Goal: Find specific page/section: Find specific page/section

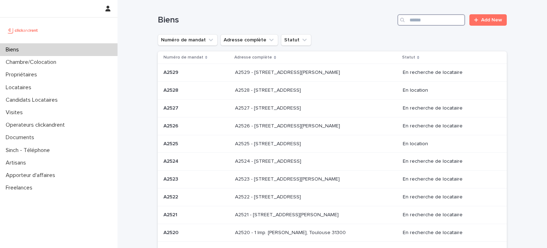
click at [416, 20] on input "Search" at bounding box center [431, 19] width 68 height 11
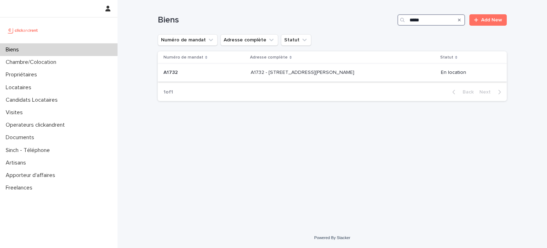
type input "*****"
click at [361, 69] on p at bounding box center [310, 72] width 119 height 6
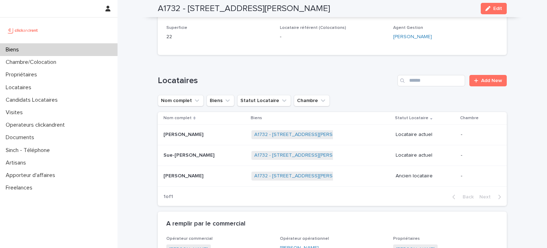
scroll to position [277, 0]
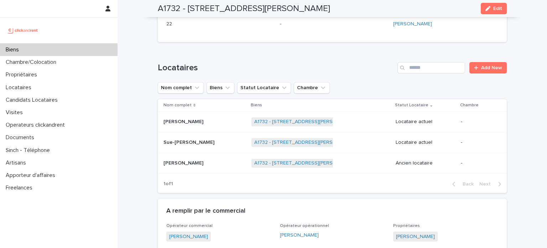
click at [352, 124] on div "A1732 - [STREET_ADDRESS][PERSON_NAME] + 0" at bounding box center [320, 121] width 139 height 15
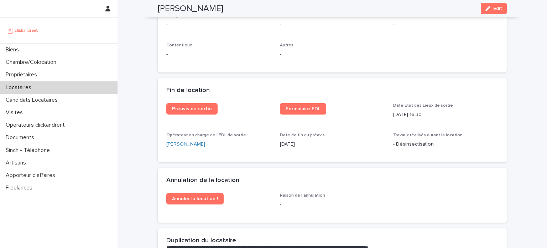
scroll to position [859, 0]
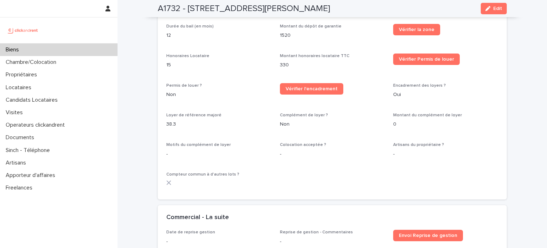
click at [34, 50] on div "Biens" at bounding box center [59, 49] width 118 height 12
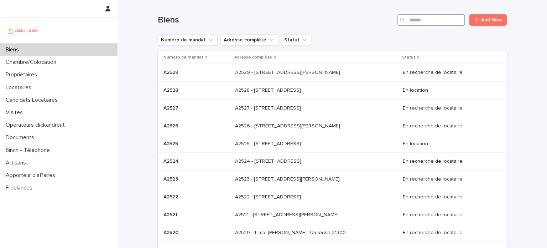
click at [429, 22] on input "Search" at bounding box center [431, 19] width 68 height 11
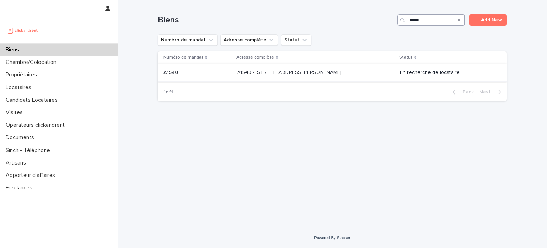
type input "*****"
click at [345, 78] on div "A1540 - [STREET_ADDRESS][GEOGRAPHIC_DATA][PERSON_NAME][STREET_ADDRESS][PERSON_N…" at bounding box center [315, 73] width 157 height 12
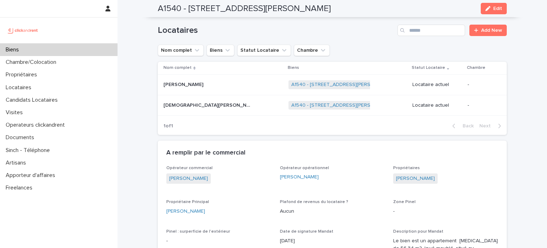
scroll to position [366, 0]
click at [369, 88] on div "A1540 - [STREET_ADDRESS][PERSON_NAME] + 0" at bounding box center [347, 84] width 118 height 15
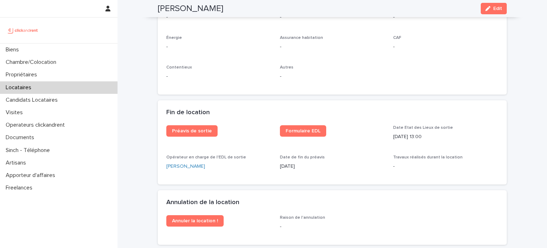
scroll to position [861, 0]
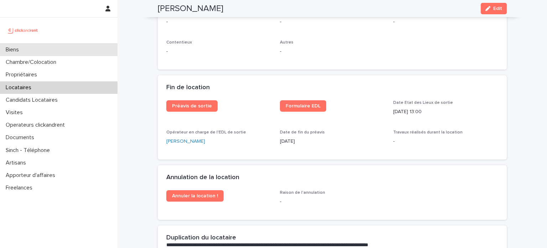
click at [52, 50] on div "Biens" at bounding box center [59, 49] width 118 height 12
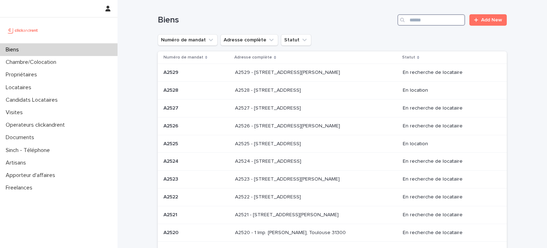
click at [411, 22] on input "Search" at bounding box center [431, 19] width 68 height 11
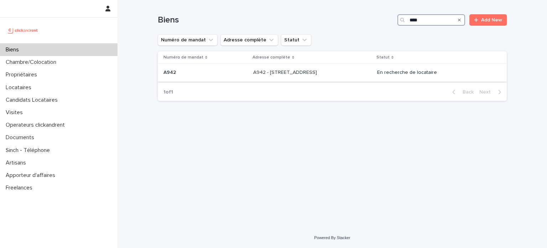
type input "****"
click at [316, 77] on div "A942 - [STREET_ADDRESS] 93130 A942 - [STREET_ADDRESS]" at bounding box center [312, 73] width 119 height 12
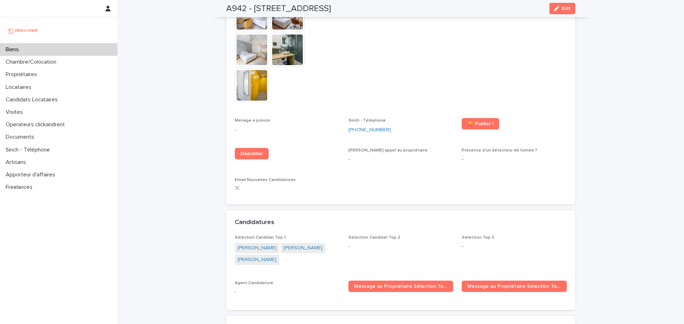
scroll to position [2202, 0]
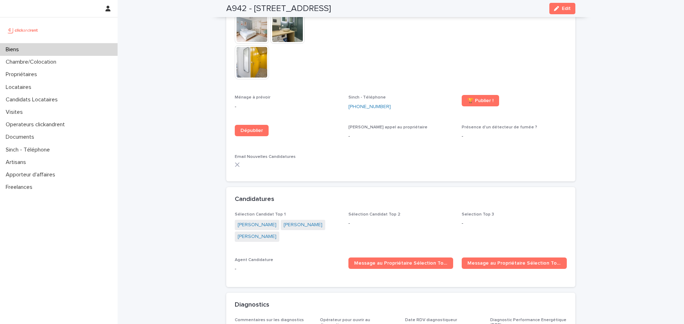
click at [72, 46] on div "Biens" at bounding box center [59, 49] width 118 height 12
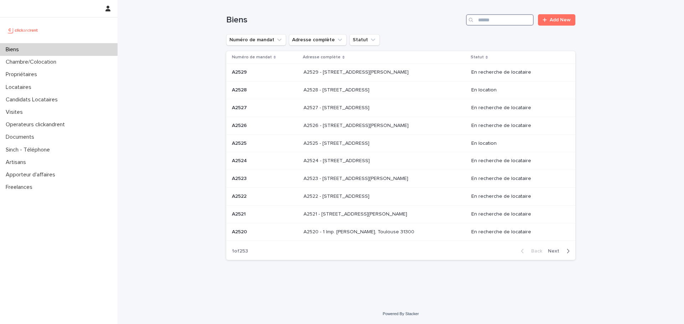
click at [501, 17] on input "Search" at bounding box center [500, 19] width 68 height 11
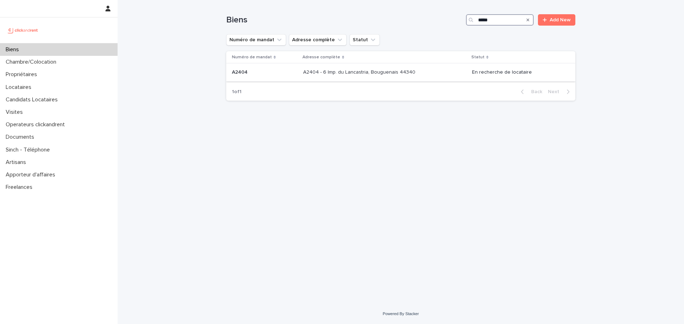
type input "*****"
click at [308, 70] on p "A2404 - 6 Imp. du Lancastria, Bouguenais 44340" at bounding box center [360, 71] width 114 height 7
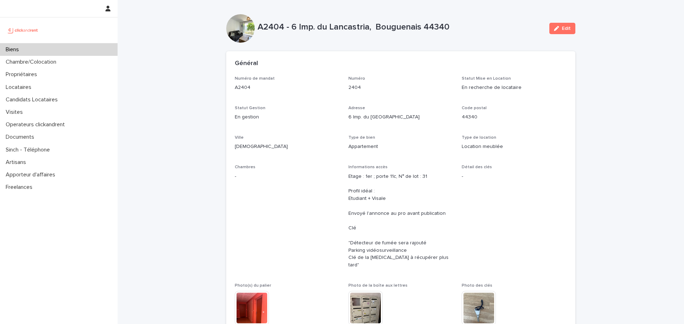
click at [59, 47] on div "Biens" at bounding box center [59, 49] width 118 height 12
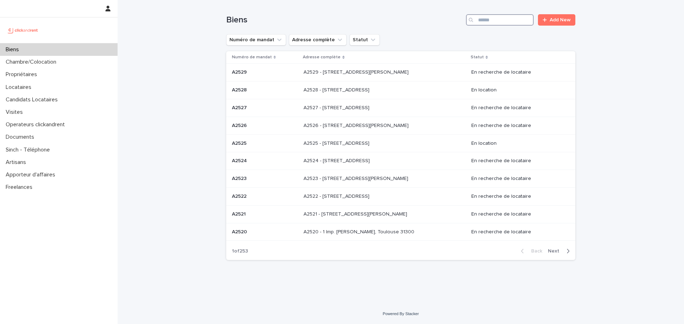
click at [491, 16] on input "Search" at bounding box center [500, 19] width 68 height 11
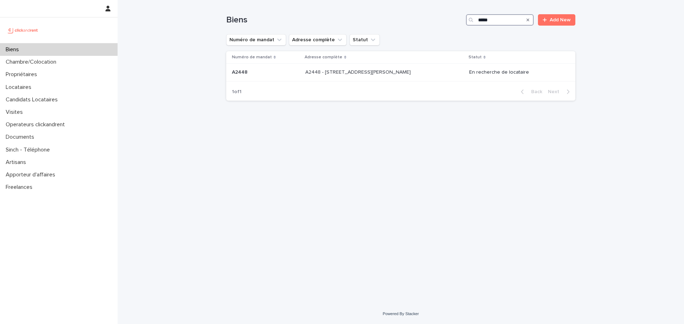
type input "*****"
click at [422, 71] on p at bounding box center [364, 72] width 119 height 6
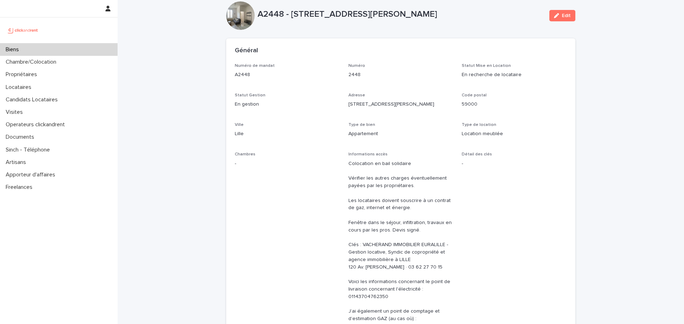
scroll to position [12, 0]
click at [43, 45] on div "Biens" at bounding box center [59, 49] width 118 height 12
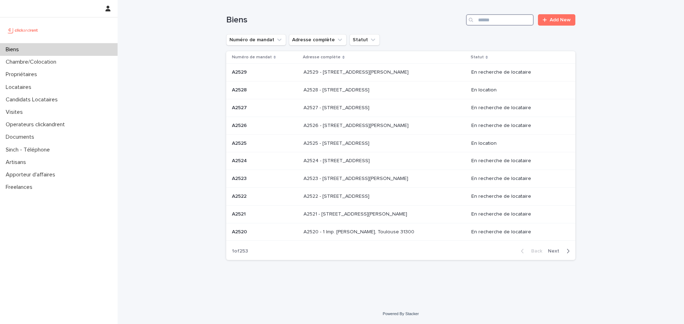
click at [515, 19] on input "Search" at bounding box center [500, 19] width 68 height 11
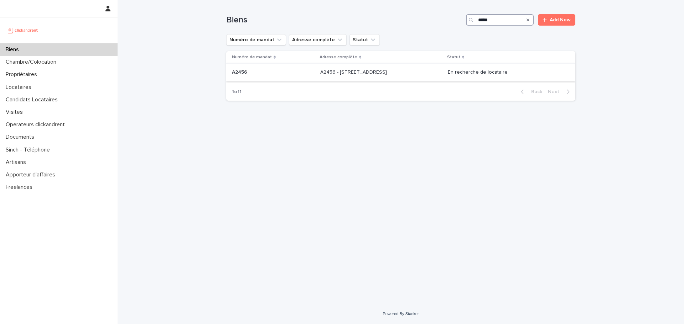
type input "*****"
click at [442, 71] on div "A2456 - [STREET_ADDRESS] 76300 A2456 - [STREET_ADDRESS]" at bounding box center [381, 73] width 122 height 12
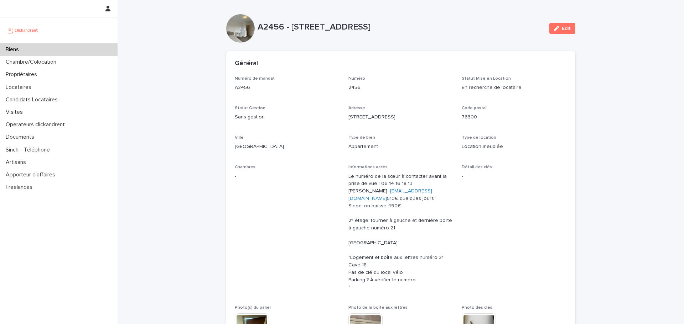
click at [94, 48] on div "Biens" at bounding box center [59, 49] width 118 height 12
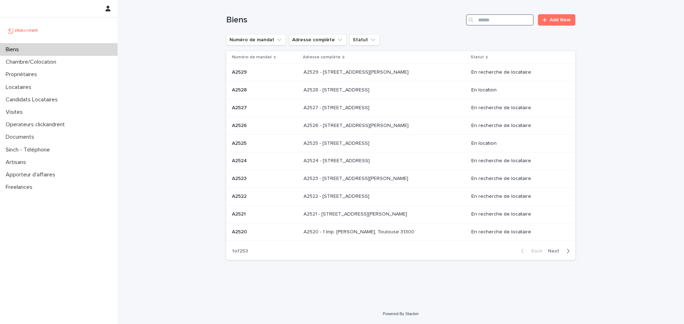
click at [500, 18] on input "Search" at bounding box center [500, 19] width 68 height 11
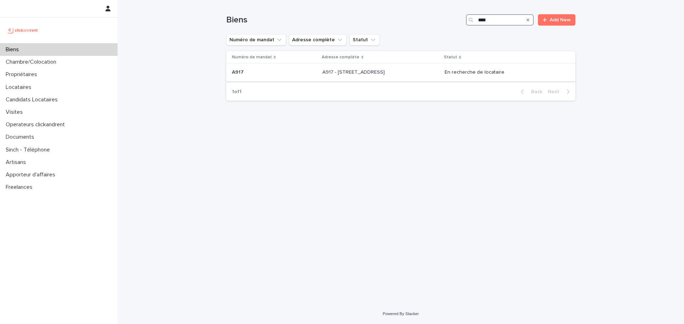
type input "****"
click at [413, 71] on p at bounding box center [380, 72] width 117 height 6
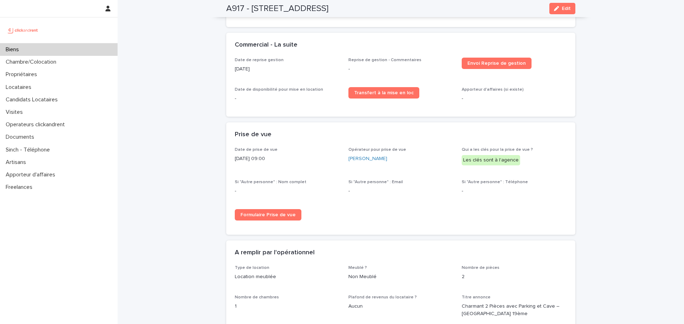
scroll to position [1074, 0]
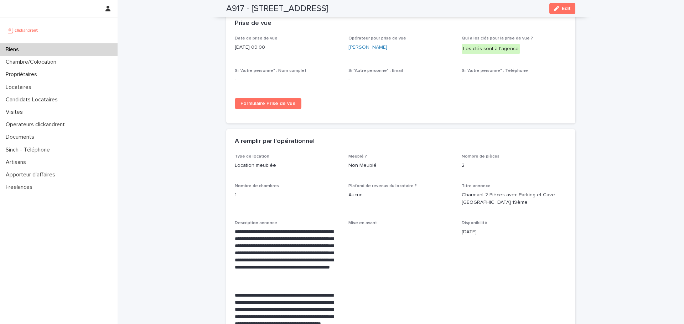
click at [62, 48] on div "Biens" at bounding box center [59, 49] width 118 height 12
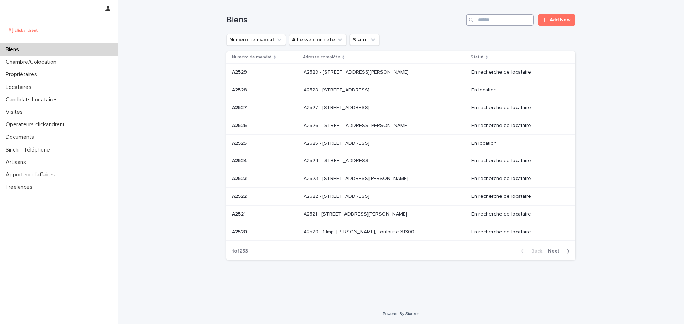
click at [491, 21] on input "Search" at bounding box center [500, 19] width 68 height 11
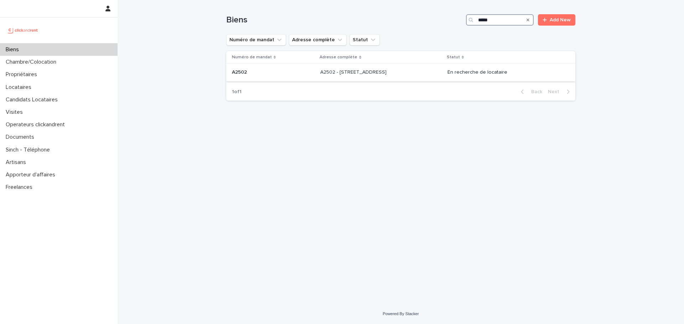
type input "*****"
click at [392, 71] on p at bounding box center [379, 72] width 119 height 6
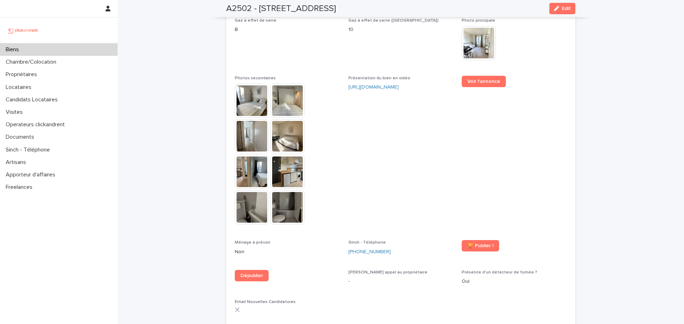
scroll to position [1804, 0]
click at [66, 47] on div "Biens" at bounding box center [59, 49] width 118 height 12
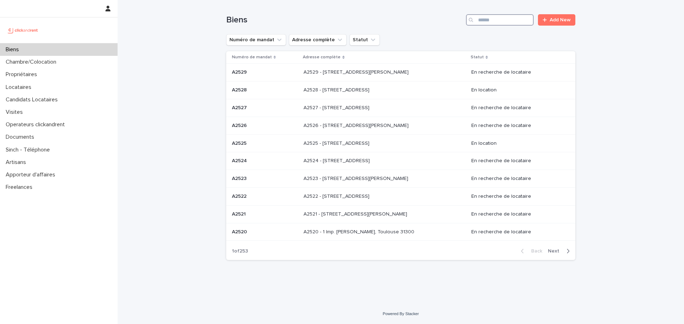
click at [504, 20] on input "Search" at bounding box center [500, 19] width 68 height 11
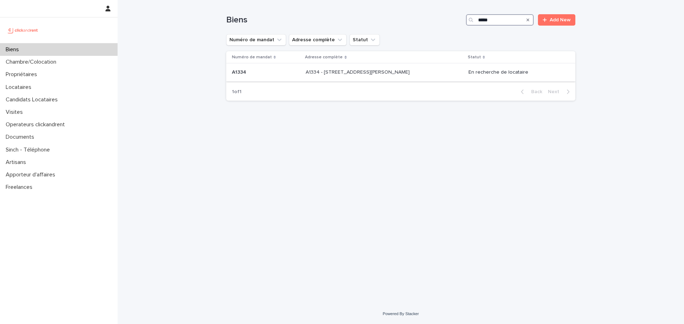
type input "*****"
click at [335, 76] on div "A1334 - [STREET_ADDRESS][PERSON_NAME] - [STREET_ADDRESS][PERSON_NAME]" at bounding box center [384, 73] width 157 height 12
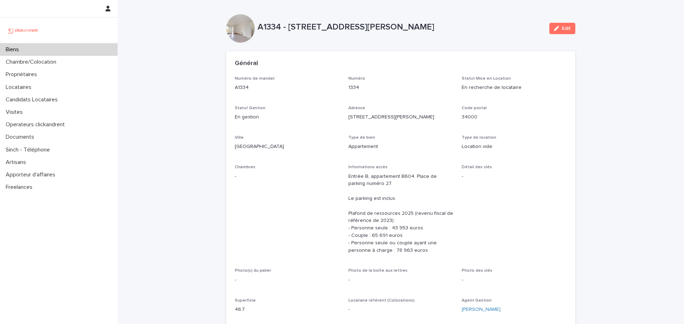
click at [56, 47] on div "Biens" at bounding box center [59, 49] width 118 height 12
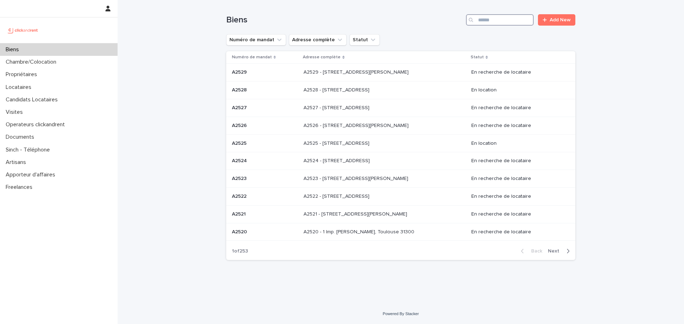
click at [506, 25] on input "Search" at bounding box center [500, 19] width 68 height 11
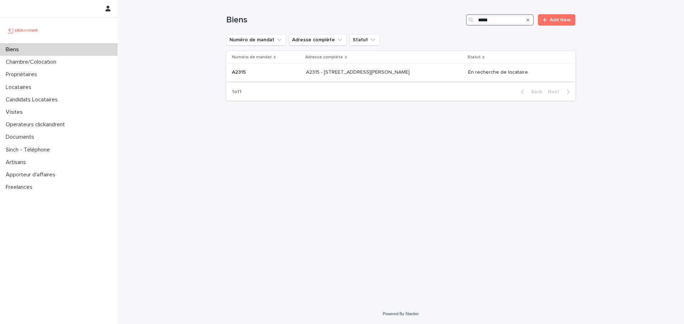
type input "*****"
click at [403, 72] on p "A2315 - [STREET_ADDRESS][PERSON_NAME]" at bounding box center [358, 71] width 105 height 7
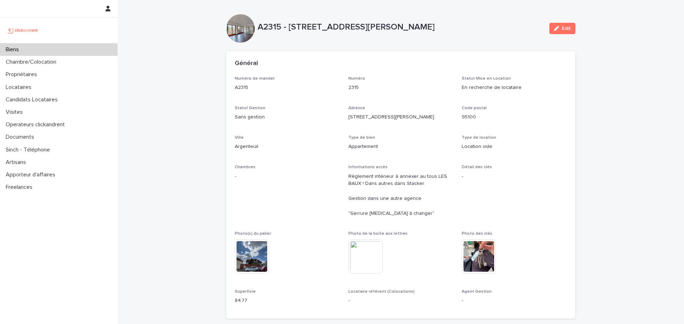
drag, startPoint x: 286, startPoint y: 28, endPoint x: 476, endPoint y: 20, distance: 190.0
click at [476, 21] on div "A2315 - [STREET_ADDRESS][PERSON_NAME]" at bounding box center [400, 27] width 286 height 12
copy p "[STREET_ADDRESS][PERSON_NAME]"
click at [364, 57] on div "Général" at bounding box center [400, 63] width 349 height 25
click at [478, 247] on img at bounding box center [479, 257] width 34 height 34
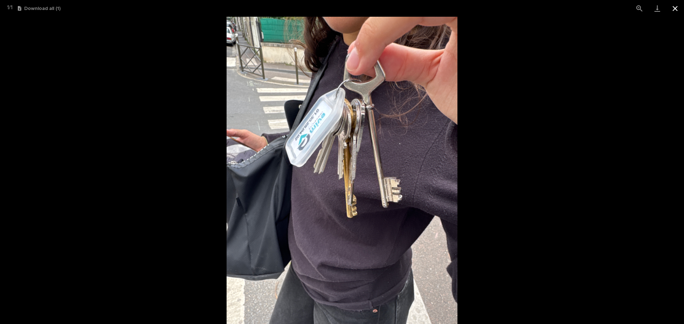
click at [547, 5] on button "Close gallery" at bounding box center [675, 8] width 18 height 17
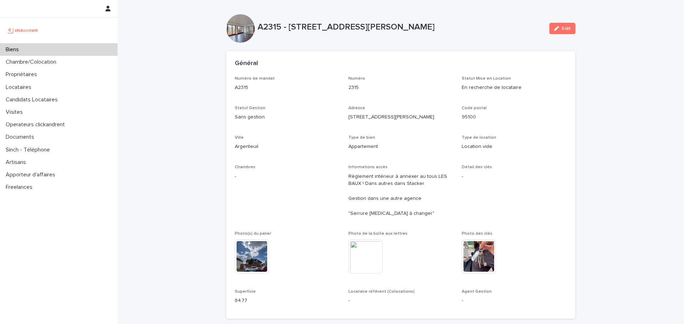
click at [484, 247] on img at bounding box center [479, 257] width 34 height 34
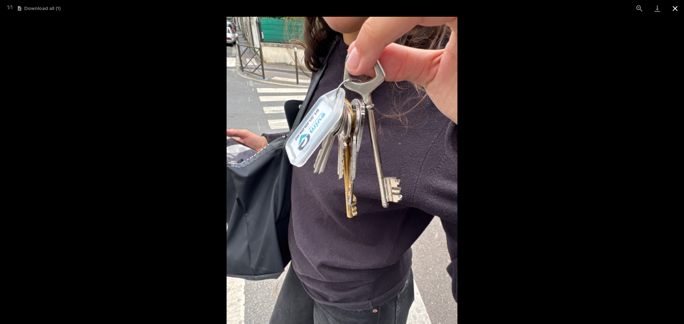
click at [547, 8] on button "Close gallery" at bounding box center [675, 8] width 18 height 17
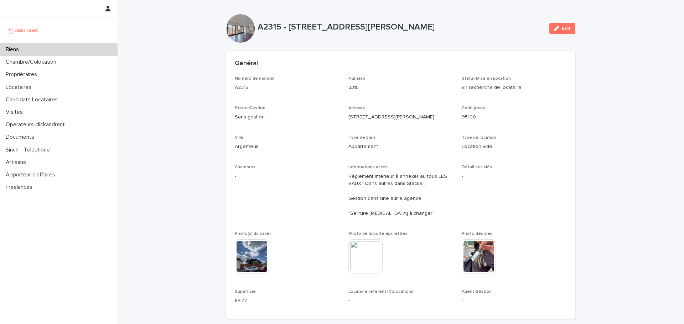
click at [467, 247] on img at bounding box center [479, 257] width 34 height 34
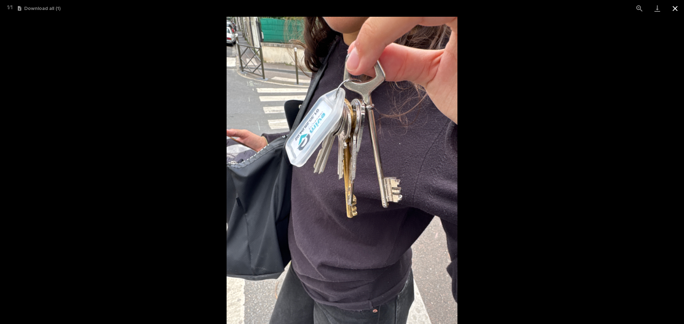
click at [547, 11] on button "Close gallery" at bounding box center [675, 8] width 18 height 17
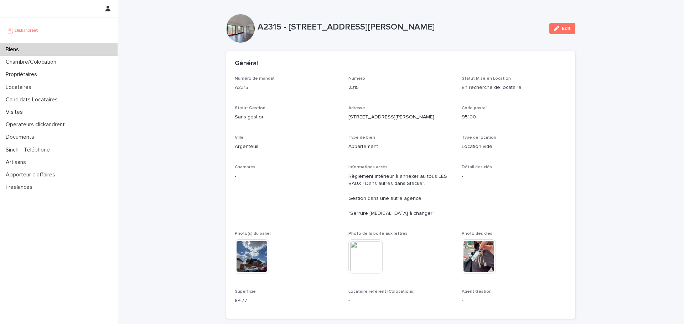
click at [77, 47] on div "Biens" at bounding box center [59, 49] width 118 height 12
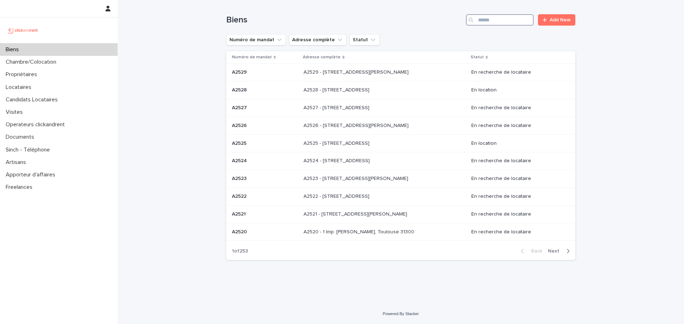
click at [504, 19] on input "Search" at bounding box center [500, 19] width 68 height 11
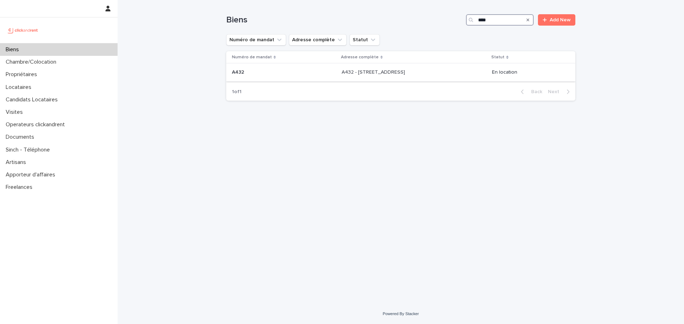
type input "****"
click at [416, 70] on p at bounding box center [401, 72] width 119 height 6
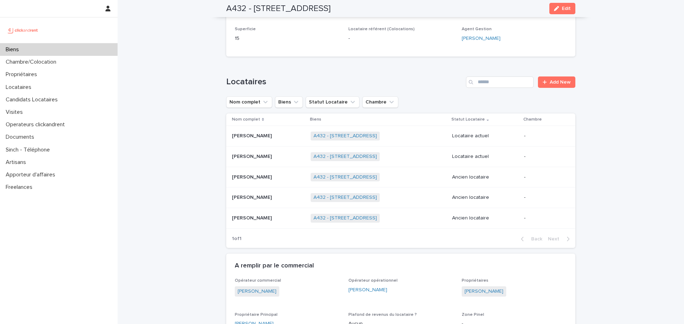
scroll to position [205, 0]
click at [427, 139] on div "A432 - [STREET_ADDRESS] + 0" at bounding box center [378, 136] width 135 height 15
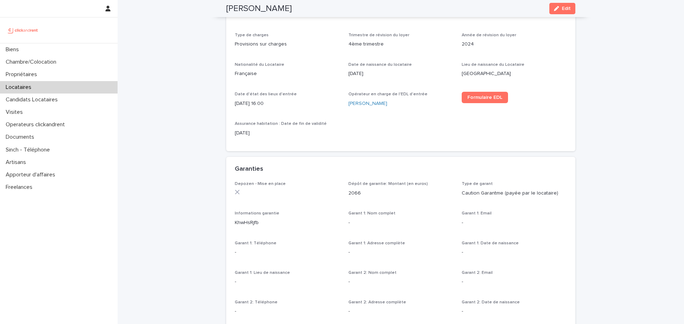
scroll to position [286, 0]
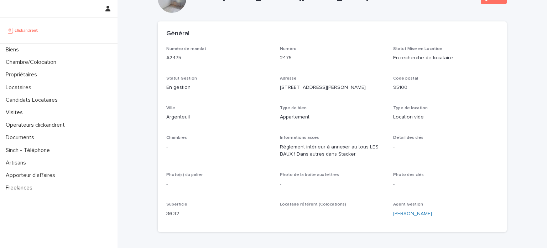
scroll to position [30, 0]
